Goal: Information Seeking & Learning: Understand process/instructions

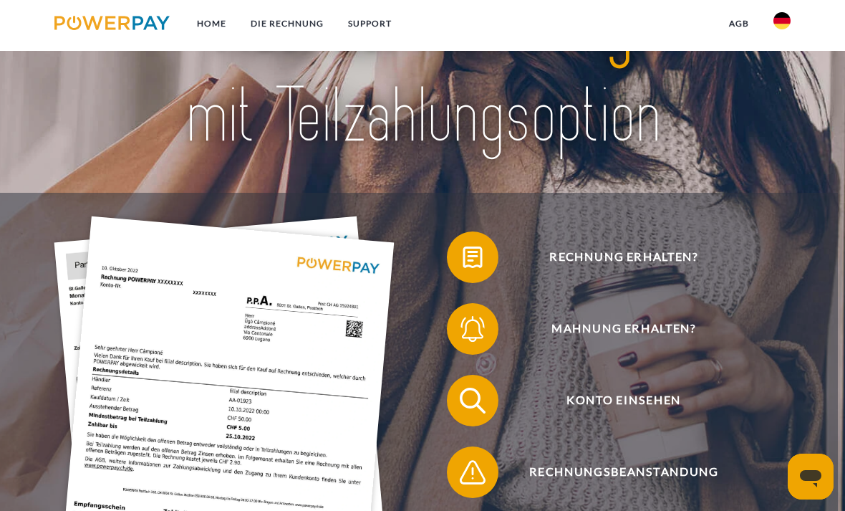
click at [783, 13] on img at bounding box center [782, 20] width 17 height 17
click at [786, 68] on img at bounding box center [782, 67] width 17 height 17
click at [789, 69] on img at bounding box center [782, 67] width 17 height 17
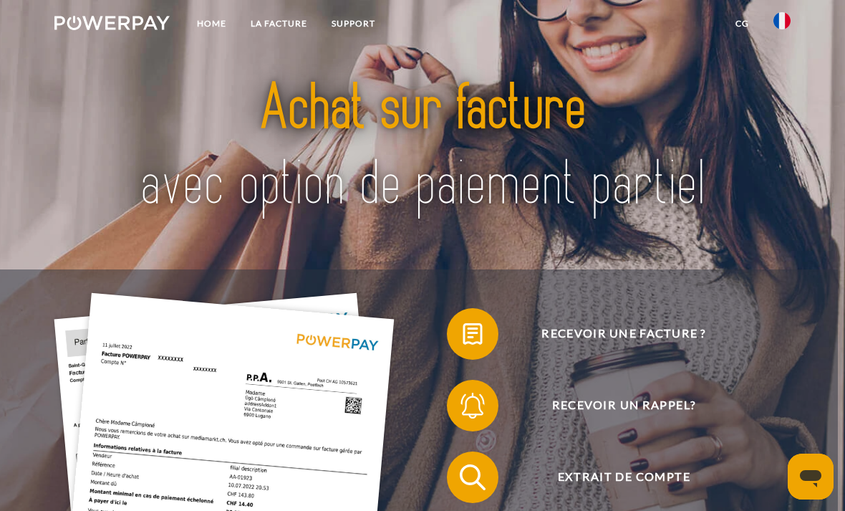
click at [665, 344] on span "Recevoir une facture ?" at bounding box center [624, 334] width 316 height 52
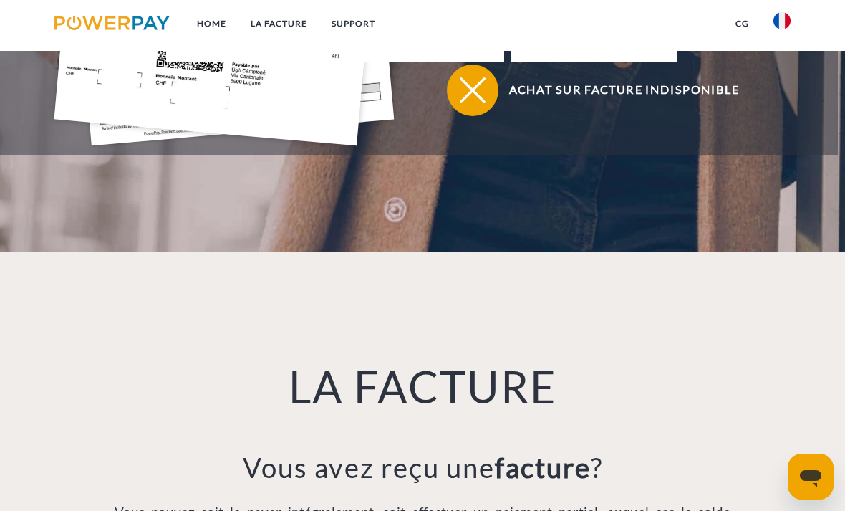
scroll to position [607, 0]
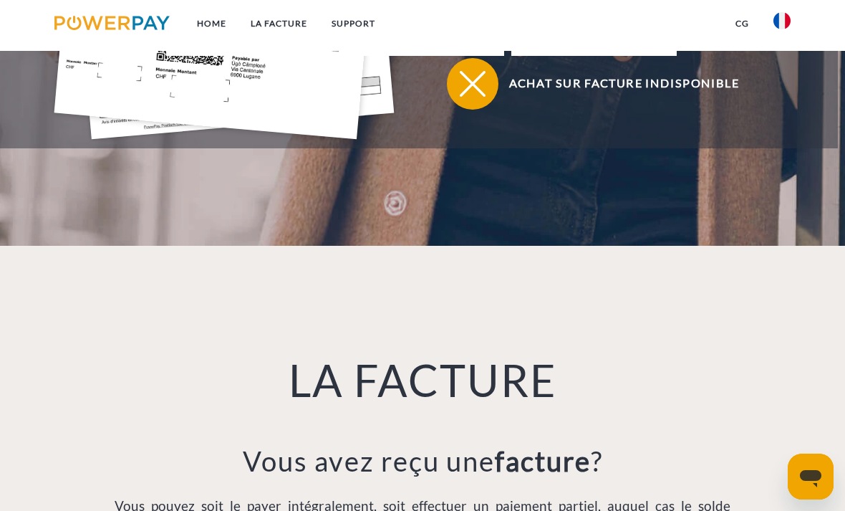
click at [481, 100] on img at bounding box center [472, 84] width 32 height 32
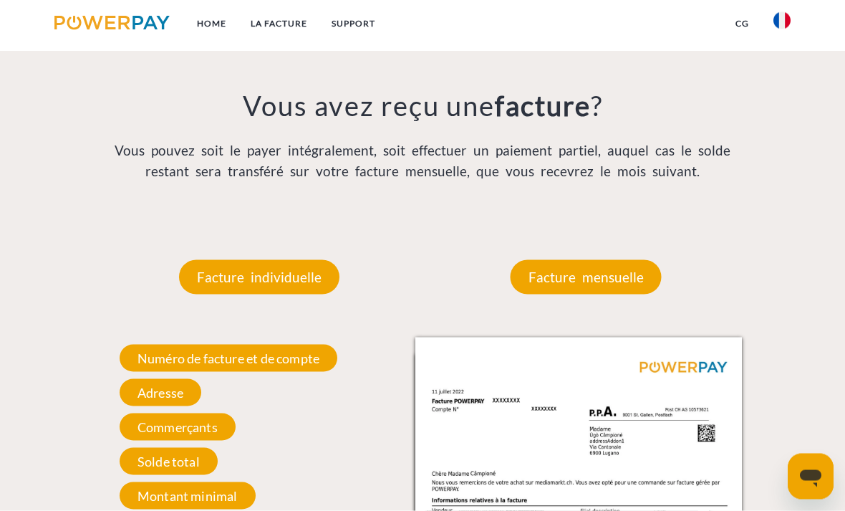
click at [625, 269] on p "Facture mensuelle" at bounding box center [586, 277] width 151 height 34
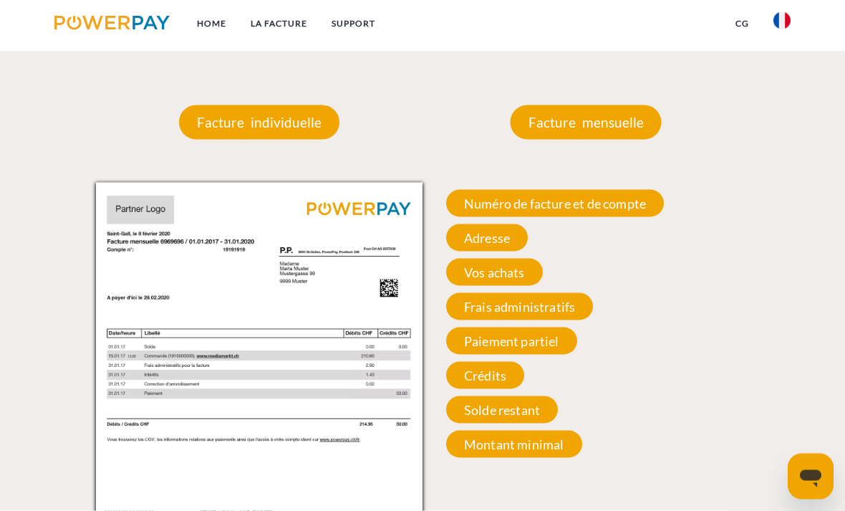
scroll to position [1119, 0]
click at [646, 216] on span "Numéro de facture et de compte" at bounding box center [555, 202] width 218 height 27
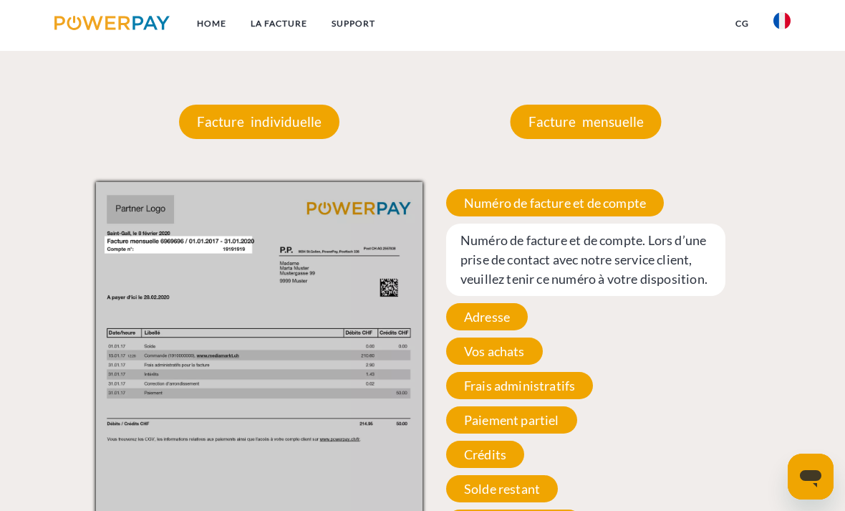
click at [660, 261] on span "Numéro de facture et de compte. Lors d’une prise de contact avec notre service …" at bounding box center [585, 259] width 279 height 72
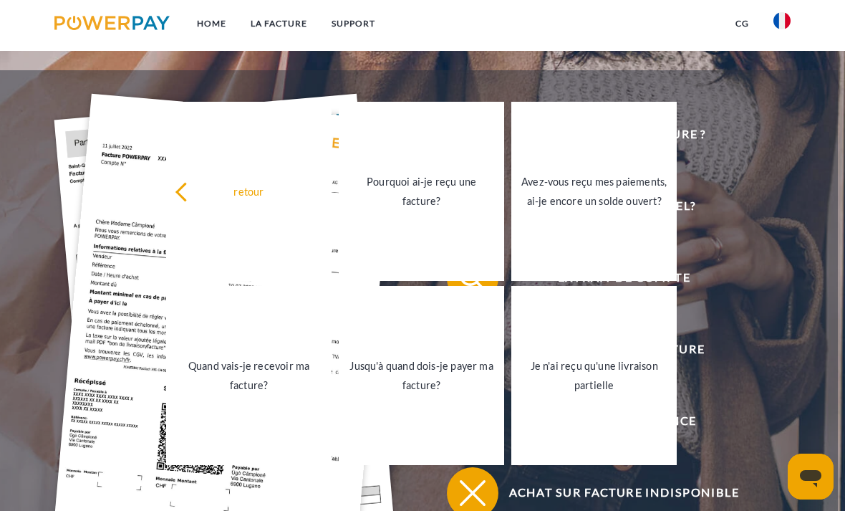
scroll to position [198, 0]
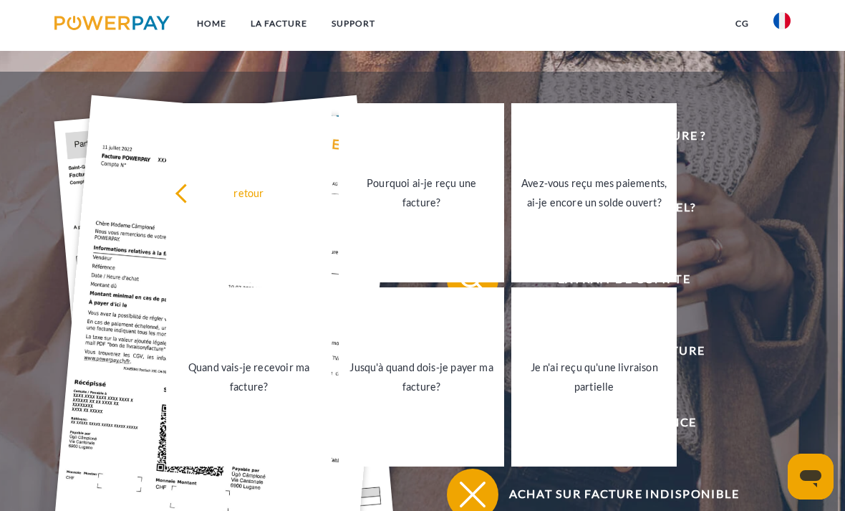
click at [464, 502] on img at bounding box center [472, 494] width 32 height 32
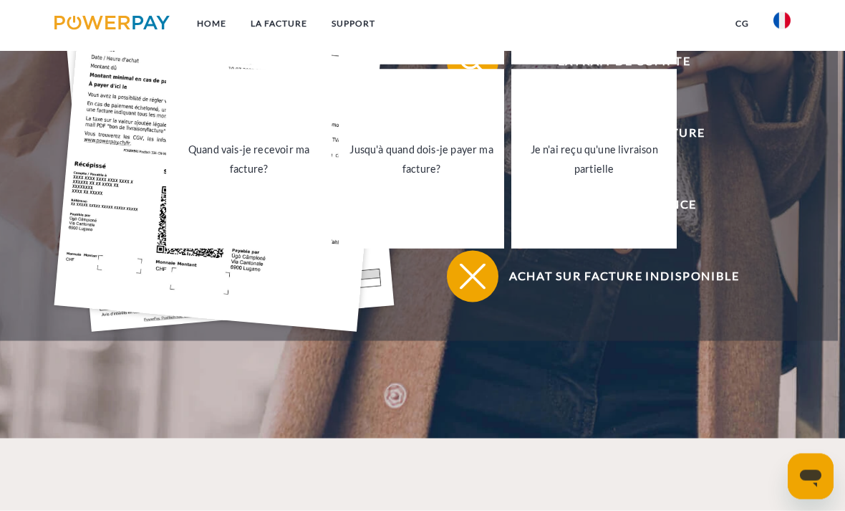
scroll to position [417, 0]
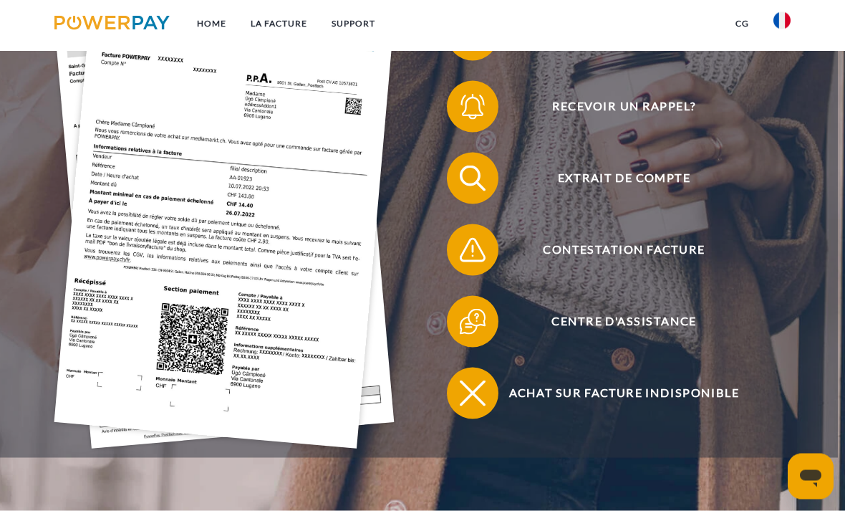
scroll to position [300, 0]
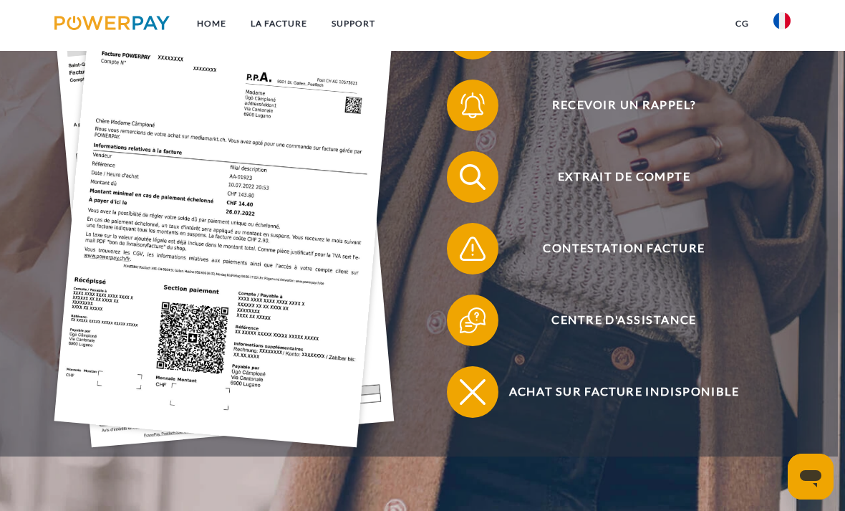
click at [690, 185] on span "Extrait de compte" at bounding box center [624, 177] width 316 height 52
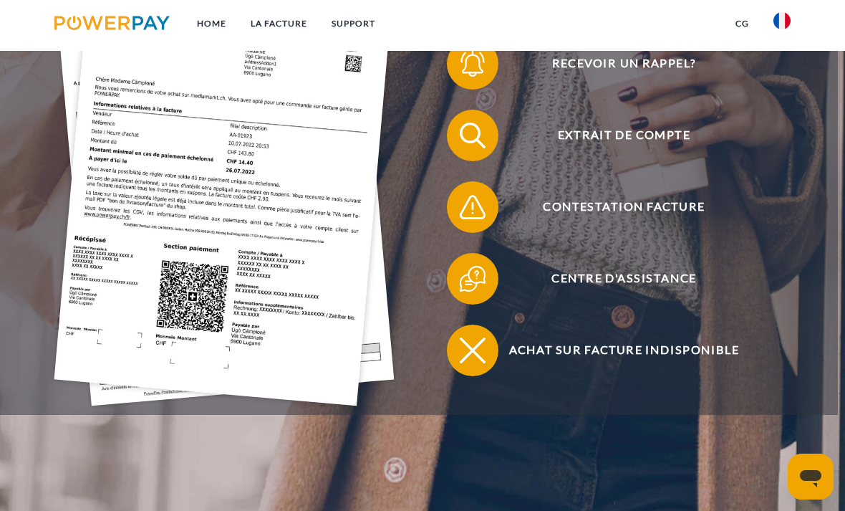
scroll to position [346, 0]
